Goal: Task Accomplishment & Management: Manage account settings

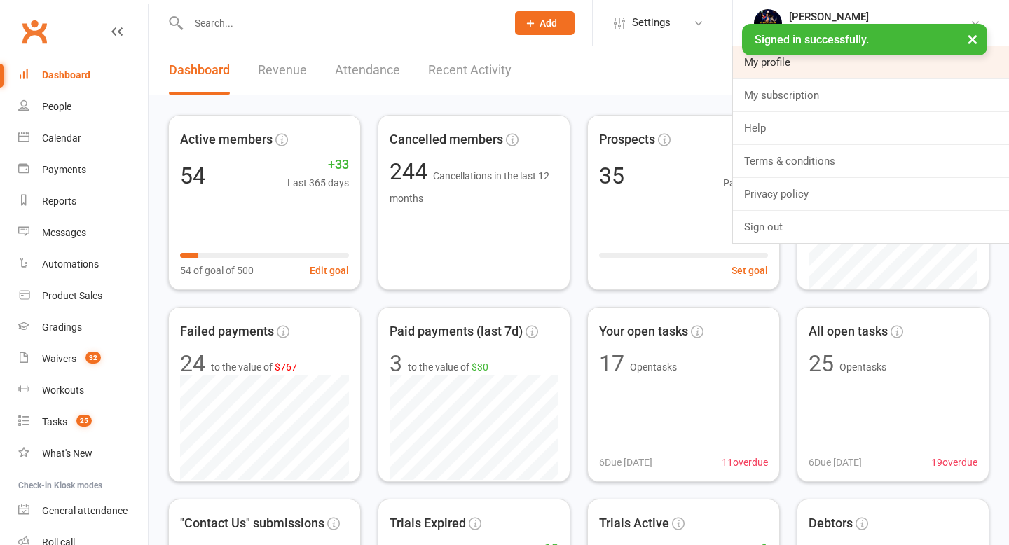
click at [844, 69] on link "My profile" at bounding box center [871, 62] width 276 height 32
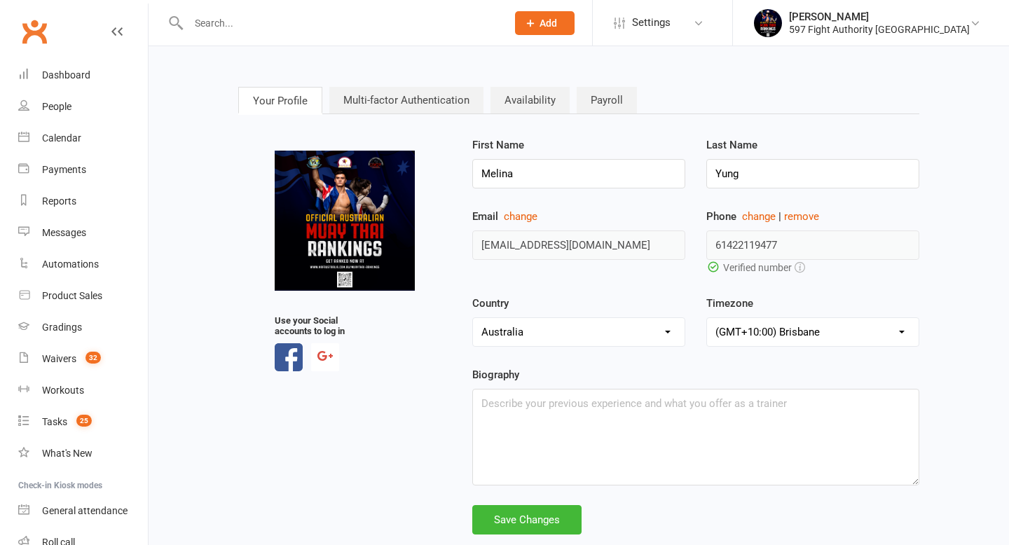
click at [452, 91] on link "Multi-factor Authentication" at bounding box center [406, 100] width 154 height 27
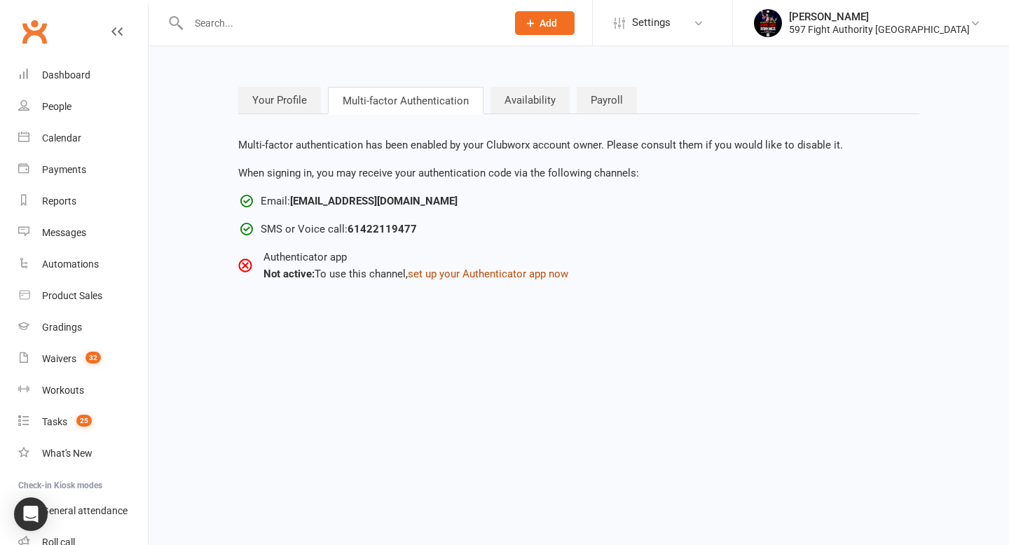
click at [505, 267] on button "set up your Authenticator app now" at bounding box center [488, 274] width 160 height 17
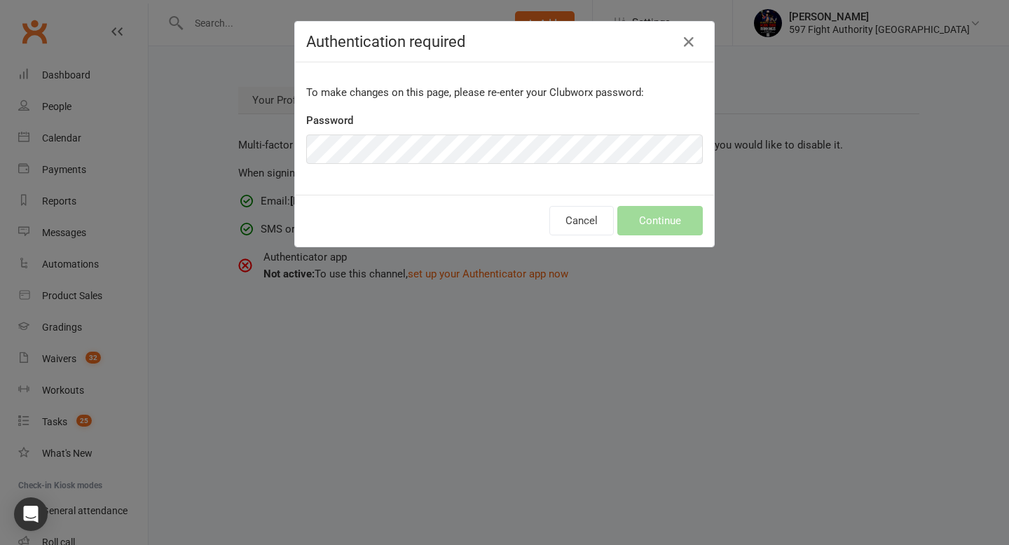
click at [476, 99] on p "To make changes on this page, please re-enter your Clubworx password:" at bounding box center [504, 92] width 397 height 17
click at [651, 226] on button "Continue" at bounding box center [659, 220] width 85 height 29
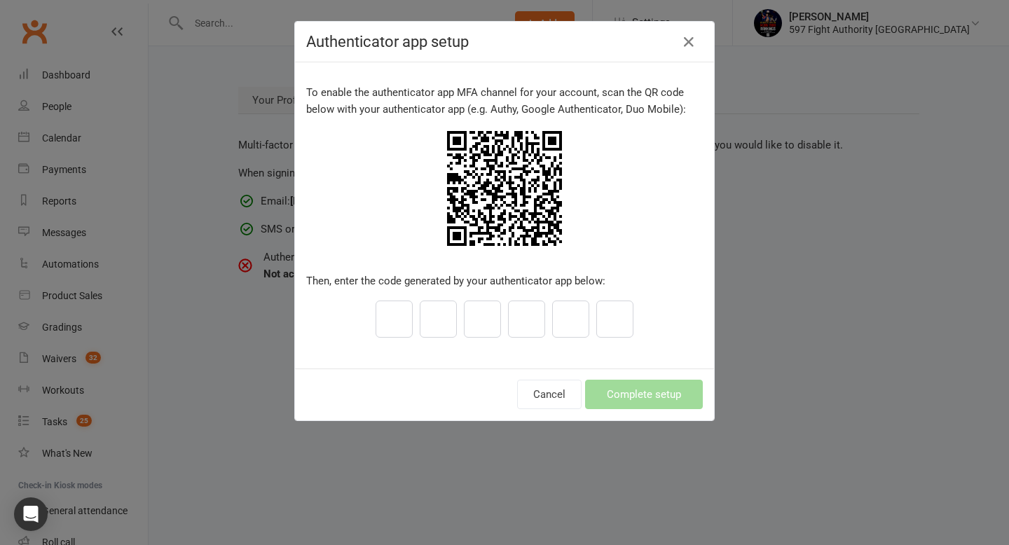
click at [402, 317] on input "text" at bounding box center [394, 319] width 37 height 37
paste input "4"
type input "4"
type input "1"
type input "6"
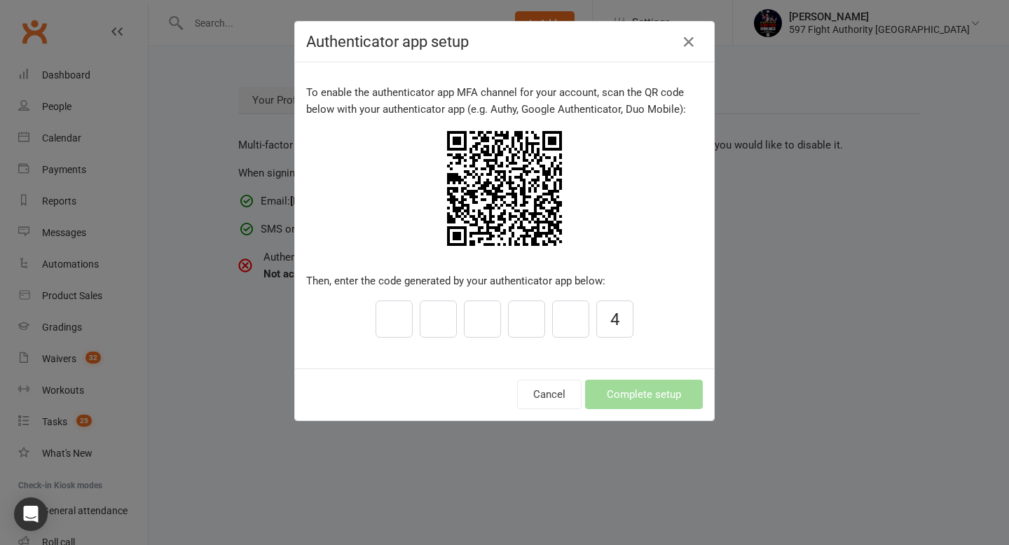
type input "6"
type input "8"
type input "2"
click at [637, 380] on button "Complete setup" at bounding box center [644, 394] width 118 height 29
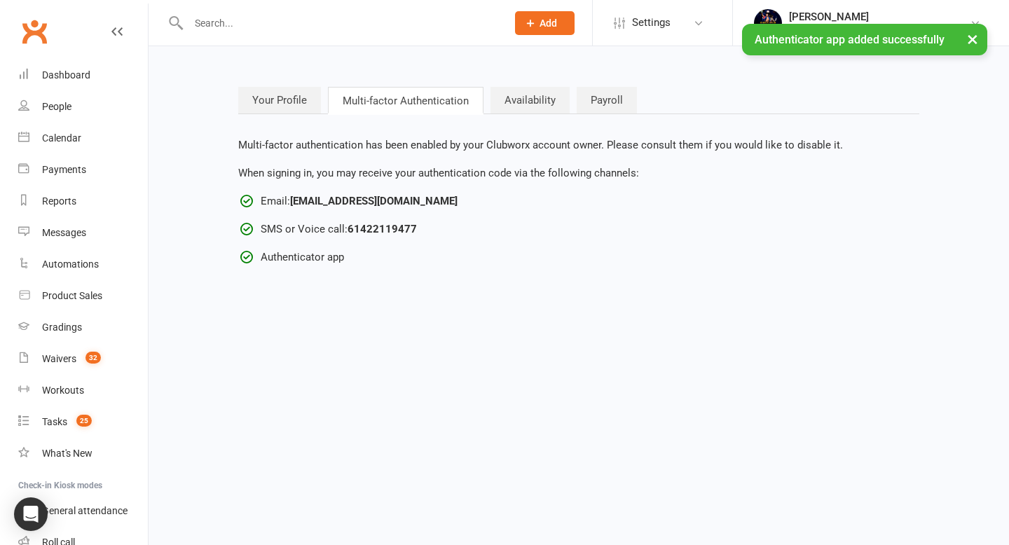
click at [634, 391] on div at bounding box center [504, 272] width 1009 height 545
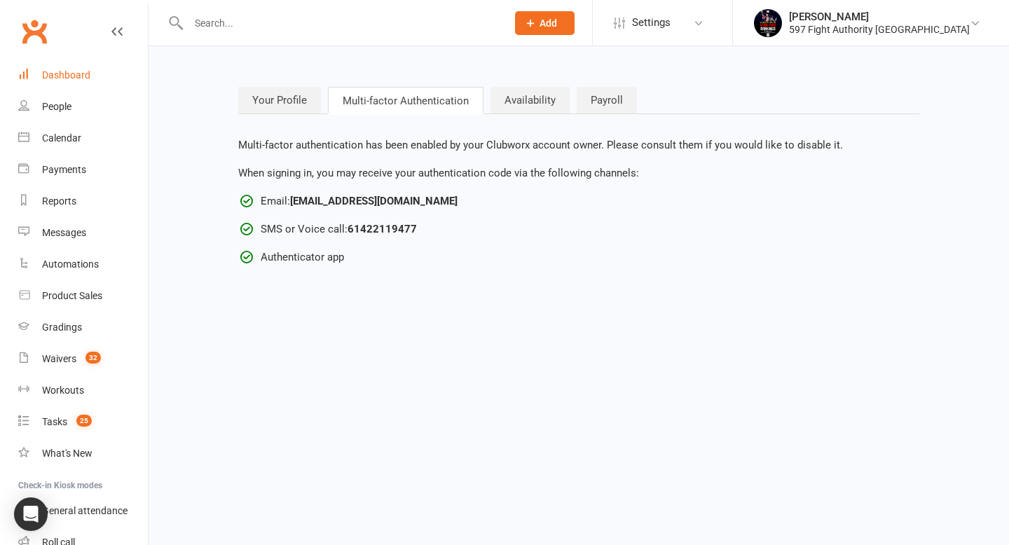
click at [67, 75] on div "Dashboard" at bounding box center [66, 74] width 48 height 11
